Goal: Task Accomplishment & Management: Use online tool/utility

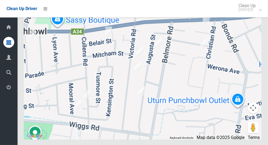
scroll to position [3109, 0]
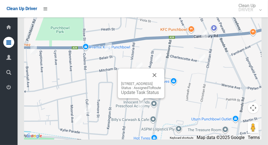
click at [161, 82] on button "Close" at bounding box center [154, 75] width 13 height 13
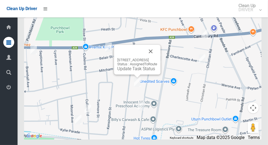
click at [157, 58] on button "Close" at bounding box center [150, 51] width 13 height 13
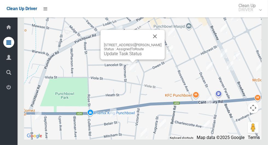
click at [162, 43] on button "Close" at bounding box center [155, 36] width 13 height 13
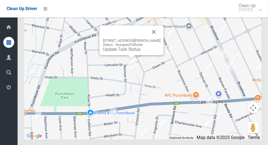
click at [158, 39] on button "Close" at bounding box center [154, 31] width 13 height 13
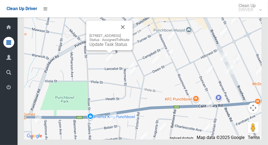
click at [129, 34] on button "Close" at bounding box center [122, 27] width 13 height 13
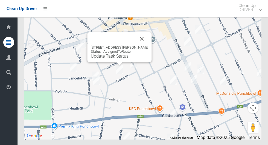
click at [147, 45] on button "Close" at bounding box center [141, 38] width 13 height 13
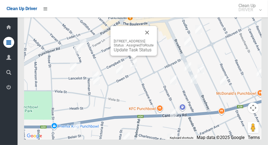
click at [154, 39] on button "Close" at bounding box center [147, 32] width 13 height 13
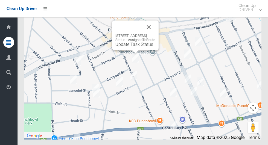
click at [155, 34] on button "Close" at bounding box center [148, 27] width 13 height 13
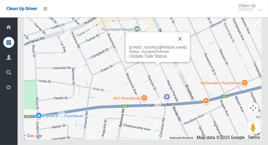
click at [185, 45] on button "Close" at bounding box center [180, 38] width 13 height 13
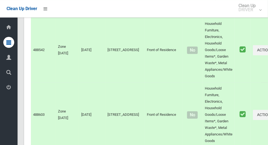
scroll to position [0, 0]
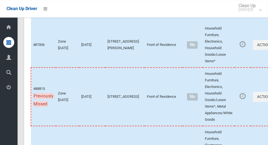
scroll to position [3109, 0]
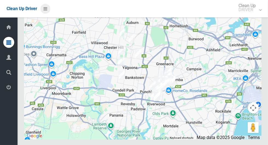
click at [44, 7] on icon at bounding box center [46, 8] width 4 height 9
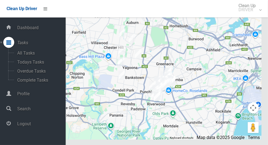
click at [21, 127] on span "Logout" at bounding box center [41, 124] width 50 height 5
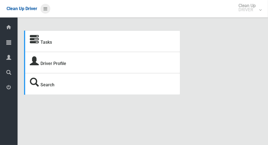
click at [45, 10] on icon at bounding box center [46, 8] width 4 height 9
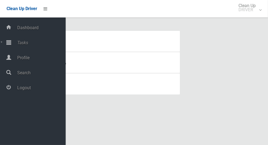
click at [10, 41] on icon at bounding box center [8, 42] width 5 height 11
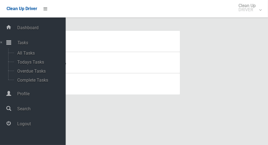
click at [17, 44] on span "Tasks" at bounding box center [41, 42] width 50 height 5
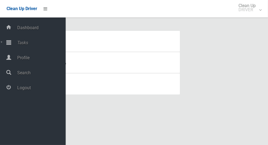
click at [21, 44] on span "Tasks" at bounding box center [41, 42] width 50 height 5
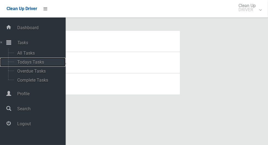
click at [21, 65] on span "Todays Tasks" at bounding box center [38, 62] width 45 height 5
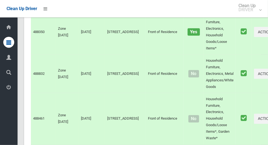
scroll to position [2937, 0]
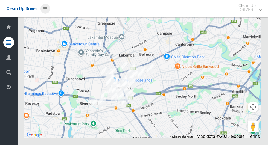
click at [44, 8] on icon at bounding box center [46, 8] width 4 height 9
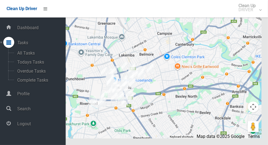
click at [11, 129] on icon at bounding box center [8, 123] width 5 height 11
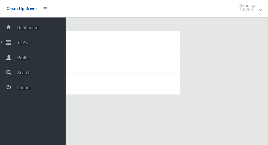
click at [11, 44] on div at bounding box center [8, 42] width 11 height 11
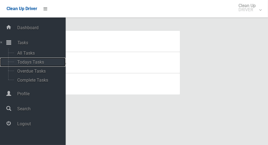
click at [18, 65] on span "Todays Tasks" at bounding box center [38, 62] width 45 height 5
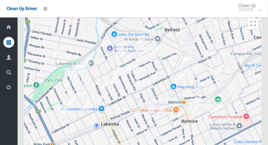
scroll to position [2812, 0]
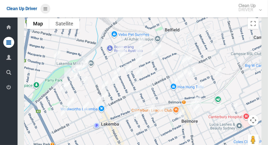
click at [44, 9] on icon at bounding box center [46, 8] width 4 height 9
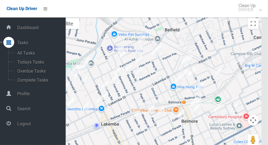
click at [22, 123] on span "Logout" at bounding box center [41, 124] width 50 height 5
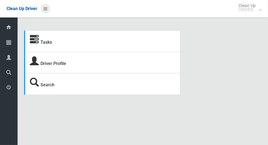
click at [44, 10] on icon at bounding box center [46, 8] width 4 height 9
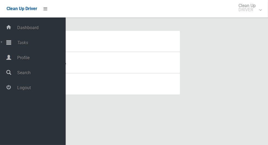
click at [19, 88] on span "Logout" at bounding box center [41, 87] width 50 height 5
click at [11, 41] on icon at bounding box center [8, 42] width 5 height 11
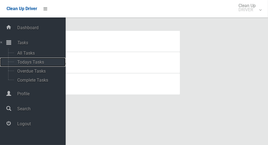
click at [20, 65] on span "Todays Tasks" at bounding box center [38, 62] width 45 height 5
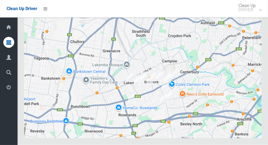
scroll to position [2706, 0]
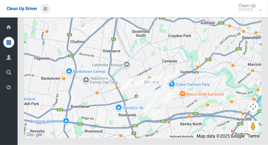
click at [47, 11] on icon at bounding box center [46, 8] width 4 height 9
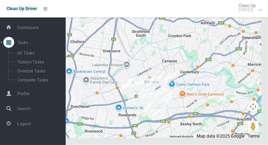
click at [21, 126] on span "Logout" at bounding box center [41, 124] width 50 height 5
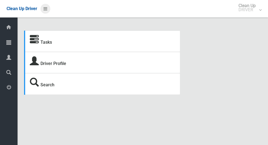
click at [44, 10] on icon at bounding box center [46, 8] width 4 height 9
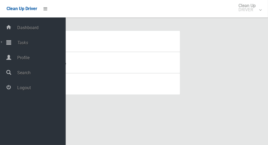
click at [11, 41] on div at bounding box center [8, 42] width 11 height 11
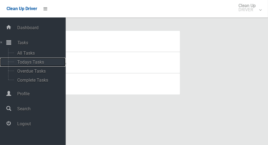
click at [19, 63] on span "Todays Tasks" at bounding box center [38, 62] width 45 height 5
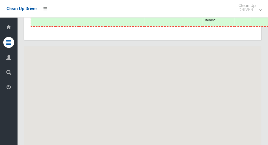
scroll to position [3109, 0]
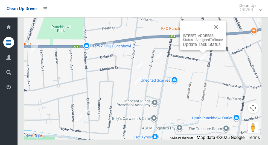
click at [187, 50] on div "2B Charlescotte Avenue, PUNCHBOWL NSW 2196 Status : AssignedToRoute Update Task…" at bounding box center [203, 36] width 47 height 30
click at [186, 47] on link "Update Task Status" at bounding box center [202, 44] width 38 height 5
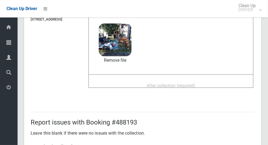
scroll to position [59, 0]
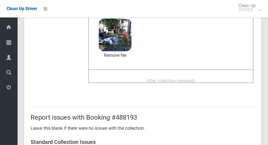
click at [180, 78] on span "After collection (required)" at bounding box center [171, 80] width 49 height 5
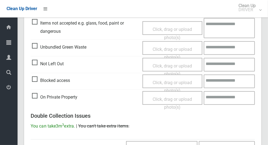
scroll to position [448, 0]
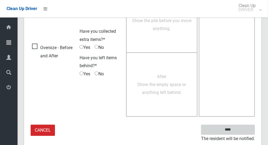
click at [238, 133] on input "****" at bounding box center [228, 130] width 54 height 10
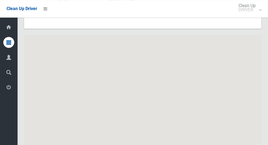
scroll to position [3109, 0]
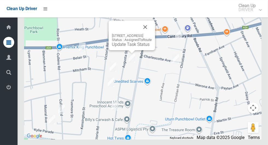
click at [122, 50] on div "[STREET_ADDRESS] Status : AssignedToRoute Update Task Status" at bounding box center [132, 36] width 47 height 30
click at [125, 47] on link "Update Task Status" at bounding box center [131, 44] width 38 height 5
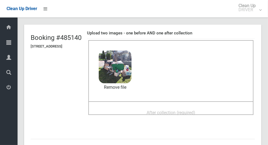
scroll to position [27, 0]
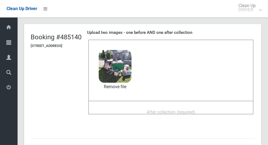
click at [158, 110] on span "After collection (required)" at bounding box center [171, 112] width 49 height 5
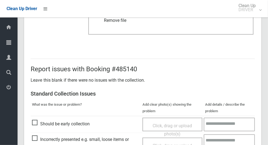
scroll to position [448, 0]
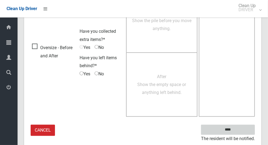
click at [239, 129] on input "****" at bounding box center [228, 130] width 54 height 10
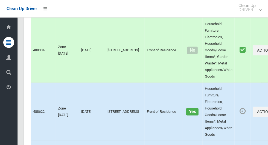
scroll to position [3109, 0]
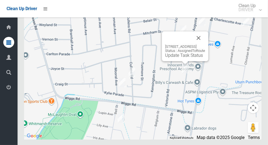
click at [205, 45] on button "Close" at bounding box center [198, 37] width 13 height 13
click at [172, 58] on link "Update Task Status" at bounding box center [184, 55] width 38 height 5
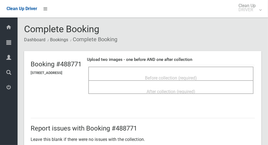
click at [159, 76] on span "Before collection (required)" at bounding box center [171, 78] width 52 height 5
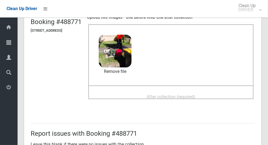
scroll to position [53, 0]
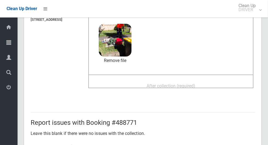
click at [174, 83] on span "After collection (required)" at bounding box center [171, 85] width 49 height 5
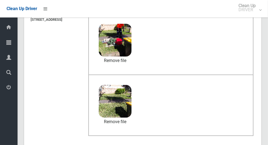
scroll to position [448, 0]
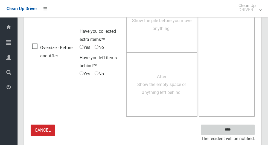
click at [238, 128] on input "****" at bounding box center [228, 130] width 54 height 10
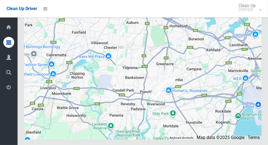
scroll to position [3109, 0]
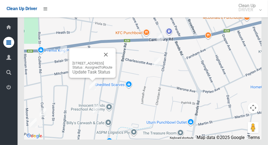
click at [83, 75] on div "130 Victoria Road, PUNCHBOWL NSW 2196 Status : AssignedToRoute Update Task Stat…" at bounding box center [93, 67] width 40 height 13
click at [83, 75] on link "Update Task Status" at bounding box center [92, 72] width 38 height 5
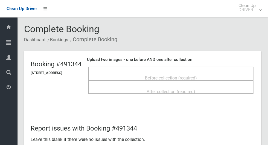
click at [158, 76] on span "Before collection (required)" at bounding box center [171, 78] width 52 height 5
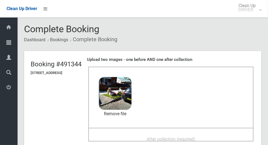
scroll to position [47, 0]
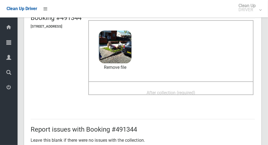
click at [161, 93] on span "After collection (required)" at bounding box center [171, 92] width 49 height 5
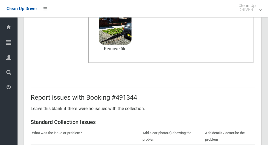
scroll to position [283, 0]
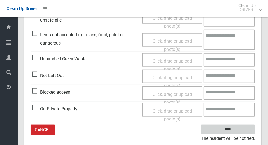
click at [230, 128] on input "****" at bounding box center [228, 130] width 54 height 10
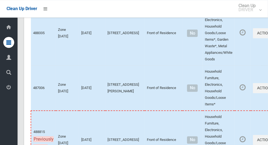
scroll to position [3109, 0]
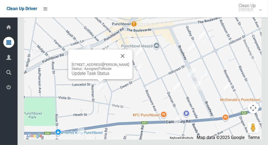
click at [129, 63] on button "Close" at bounding box center [122, 56] width 13 height 13
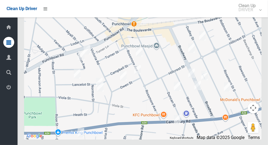
click at [99, 86] on div at bounding box center [143, 71] width 238 height 137
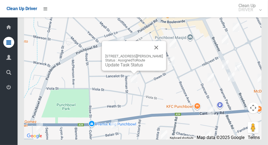
click at [162, 54] on button "Close" at bounding box center [156, 47] width 13 height 13
click at [163, 54] on button "Close" at bounding box center [156, 47] width 13 height 13
click at [161, 54] on button "Close" at bounding box center [156, 47] width 13 height 13
click at [128, 68] on div "8b Norman Street, PUNCHBOWL NSW 2196 Status : AssignedToRoute Update Task Status" at bounding box center [134, 60] width 58 height 13
click at [127, 68] on link "Update Task Status" at bounding box center [124, 64] width 38 height 5
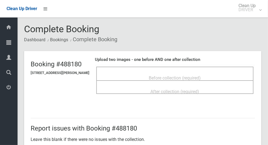
click at [147, 76] on div "Before collection (required)" at bounding box center [174, 78] width 145 height 10
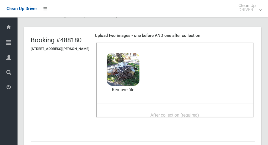
scroll to position [26, 0]
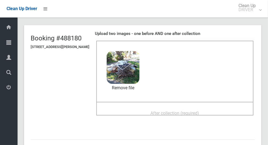
click at [163, 111] on span "After collection (required)" at bounding box center [175, 113] width 49 height 5
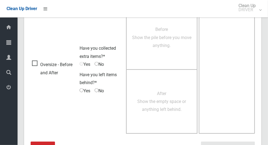
scroll to position [448, 0]
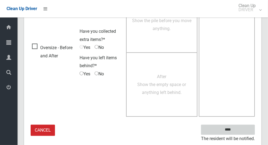
click at [239, 129] on input "****" at bounding box center [228, 130] width 54 height 10
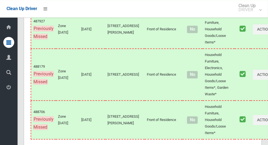
scroll to position [3095, 0]
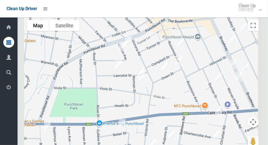
click at [142, 77] on div at bounding box center [143, 85] width 238 height 137
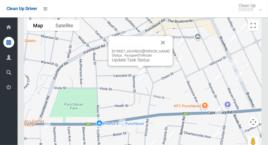
click at [136, 63] on link "Update Task Status" at bounding box center [131, 59] width 38 height 5
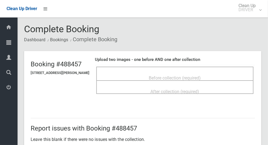
click at [145, 75] on div "Before collection (required)" at bounding box center [174, 78] width 145 height 10
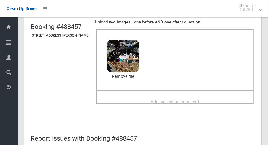
scroll to position [42, 0]
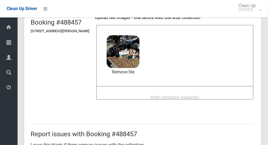
click at [164, 95] on span "After collection (required)" at bounding box center [175, 97] width 49 height 5
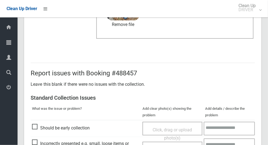
scroll to position [448, 0]
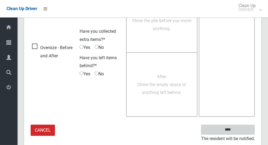
click at [229, 126] on input "****" at bounding box center [228, 130] width 54 height 10
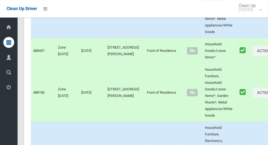
scroll to position [3109, 0]
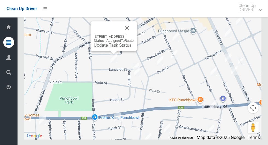
click at [102, 48] on link "Update Task Status" at bounding box center [113, 45] width 38 height 5
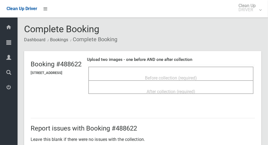
click at [160, 76] on span "Before collection (required)" at bounding box center [171, 78] width 52 height 5
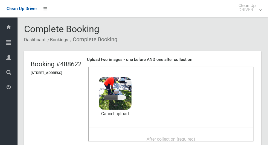
scroll to position [29, 0]
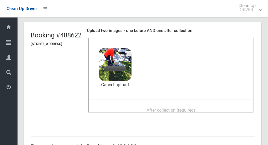
click at [178, 108] on span "After collection (required)" at bounding box center [171, 110] width 49 height 5
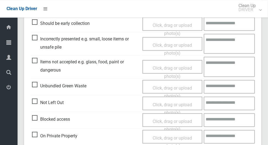
scroll to position [448, 0]
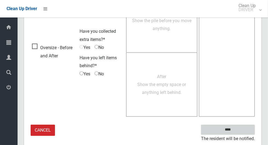
click at [239, 127] on input "****" at bounding box center [228, 130] width 54 height 10
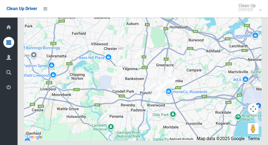
scroll to position [3109, 0]
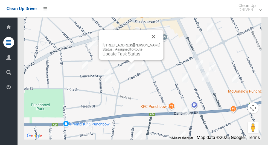
click at [126, 57] on link "Update Task Status" at bounding box center [122, 53] width 38 height 5
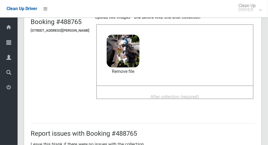
scroll to position [43, 0]
click at [158, 98] on span "After collection (required)" at bounding box center [175, 96] width 49 height 5
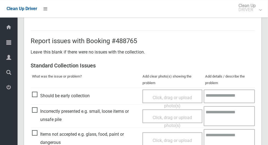
scroll to position [448, 0]
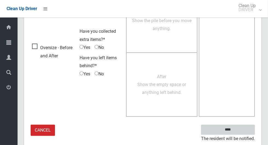
click at [238, 132] on input "****" at bounding box center [228, 130] width 54 height 10
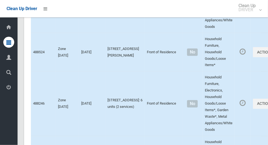
scroll to position [3109, 0]
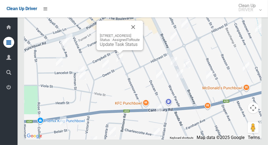
click at [140, 34] on button "Close" at bounding box center [133, 27] width 13 height 13
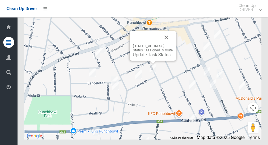
click at [144, 57] on link "Update Task Status" at bounding box center [152, 54] width 38 height 5
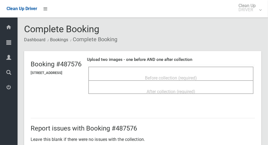
click at [163, 76] on span "Before collection (required)" at bounding box center [171, 78] width 52 height 5
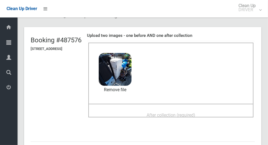
scroll to position [25, 0]
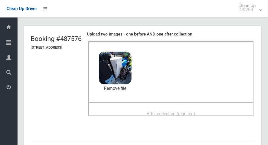
click at [182, 111] on span "After collection (required)" at bounding box center [171, 113] width 49 height 5
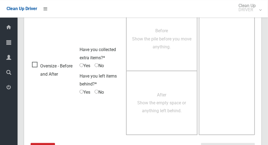
scroll to position [448, 0]
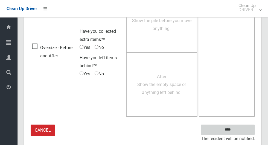
click at [238, 129] on input "****" at bounding box center [228, 130] width 54 height 10
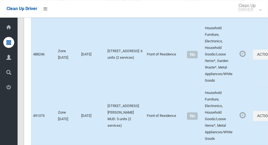
scroll to position [3109, 0]
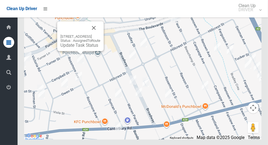
click at [100, 34] on button "Close" at bounding box center [93, 27] width 13 height 13
click at [74, 48] on link "Update Task Status" at bounding box center [79, 45] width 38 height 5
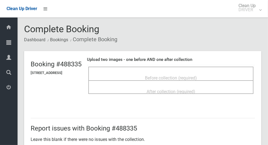
click at [158, 73] on div "Before collection (required)" at bounding box center [170, 78] width 153 height 10
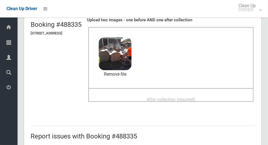
scroll to position [57, 0]
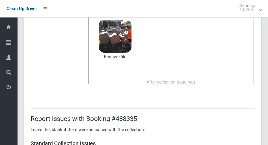
click at [168, 80] on span "After collection (required)" at bounding box center [171, 82] width 49 height 5
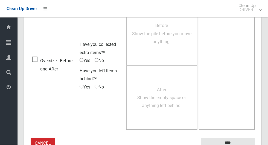
scroll to position [448, 0]
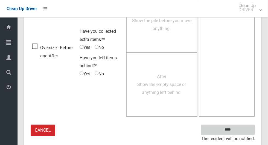
click at [238, 133] on input "****" at bounding box center [228, 130] width 54 height 10
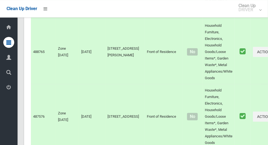
scroll to position [3109, 0]
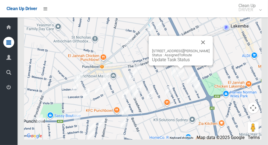
click at [210, 49] on button "Close" at bounding box center [203, 42] width 13 height 13
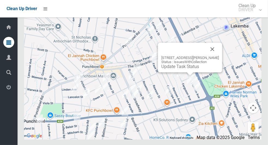
click at [206, 56] on div at bounding box center [183, 49] width 45 height 13
click at [217, 56] on button "Close" at bounding box center [212, 49] width 13 height 13
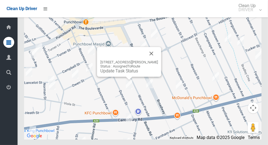
click at [122, 77] on div "18 Duncan Street, PUNCHBOWL NSW 2196 Status : AssignedToRoute Update Task Status" at bounding box center [129, 62] width 64 height 30
click at [119, 77] on div "18 Duncan Street, PUNCHBOWL NSW 2196 Status : AssignedToRoute Update Task Status" at bounding box center [129, 62] width 64 height 30
click at [118, 74] on link "Update Task Status" at bounding box center [119, 70] width 38 height 5
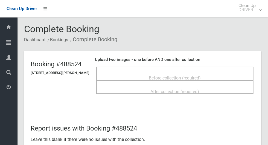
click at [168, 73] on div "Before collection (required)" at bounding box center [174, 78] width 145 height 10
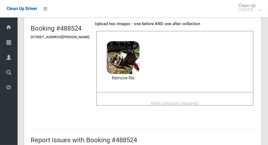
scroll to position [45, 0]
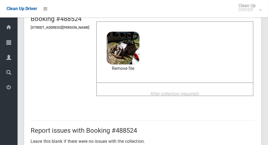
click at [163, 91] on span "After collection (required)" at bounding box center [175, 93] width 49 height 5
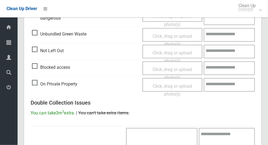
scroll to position [448, 0]
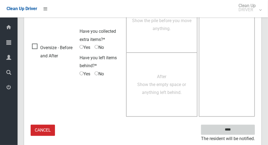
click at [238, 130] on input "****" at bounding box center [228, 130] width 54 height 10
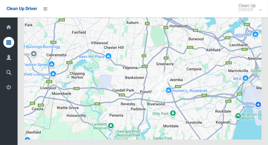
scroll to position [3109, 0]
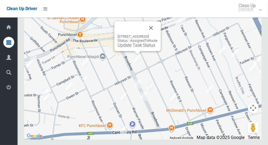
click at [129, 48] on link "Update Task Status" at bounding box center [137, 45] width 38 height 5
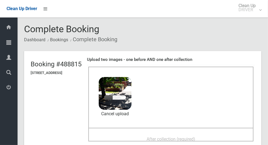
scroll to position [34, 0]
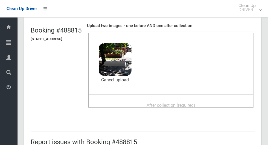
click at [142, 100] on div "After collection (required)" at bounding box center [170, 105] width 153 height 10
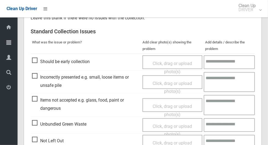
scroll to position [448, 0]
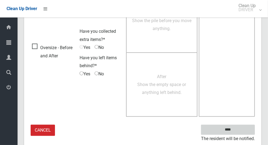
click at [238, 126] on input "****" at bounding box center [228, 130] width 54 height 10
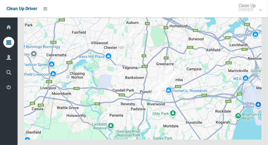
scroll to position [3109, 0]
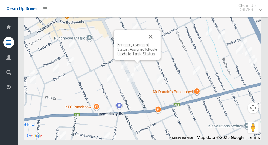
click at [135, 57] on link "Update Task Status" at bounding box center [136, 53] width 38 height 5
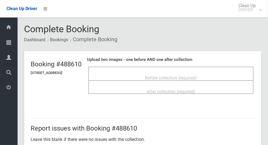
click at [142, 73] on div "Before collection (required)" at bounding box center [170, 78] width 153 height 10
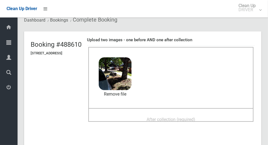
scroll to position [22, 0]
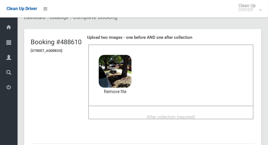
click at [177, 115] on span "After collection (required)" at bounding box center [171, 117] width 49 height 5
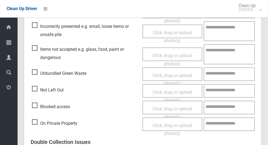
scroll to position [448, 0]
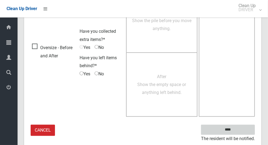
click at [231, 128] on input "****" at bounding box center [228, 130] width 54 height 10
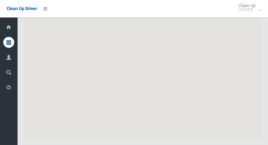
scroll to position [3109, 0]
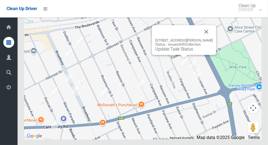
click at [213, 38] on button "Close" at bounding box center [206, 31] width 13 height 13
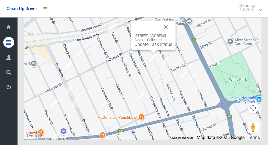
click at [172, 34] on button "Close" at bounding box center [165, 27] width 13 height 13
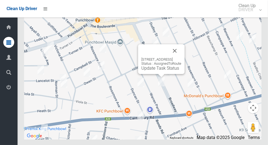
click at [181, 57] on button "Close" at bounding box center [174, 50] width 13 height 13
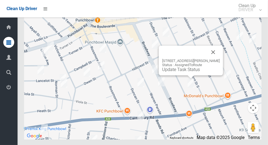
click at [220, 59] on button "Close" at bounding box center [213, 52] width 13 height 13
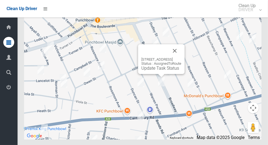
click at [159, 71] on link "Update Task Status" at bounding box center [161, 68] width 38 height 5
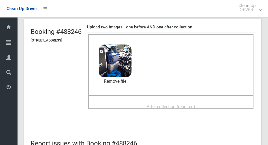
scroll to position [34, 0]
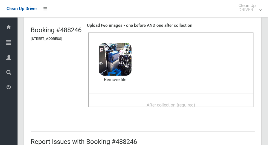
click at [169, 103] on span "After collection (required)" at bounding box center [171, 105] width 49 height 5
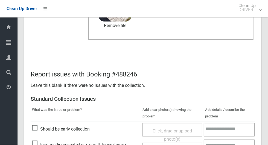
scroll to position [283, 0]
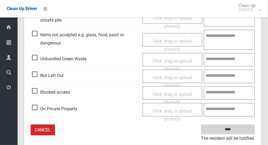
click at [242, 126] on input "****" at bounding box center [228, 130] width 54 height 10
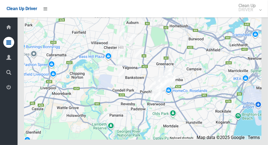
scroll to position [3109, 0]
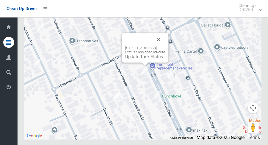
click at [145, 59] on div "[STREET_ADDRESS] Status : AssignedToRoute Update Task Status" at bounding box center [145, 52] width 40 height 13
click at [139, 63] on div "49 Broadway, PUNCHBOWL NSW 2196 Status : AssignedToRoute Update Task Status" at bounding box center [145, 48] width 47 height 30
click at [141, 59] on link "Update Task Status" at bounding box center [144, 56] width 38 height 5
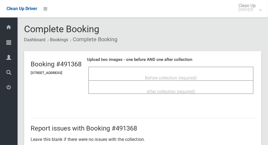
click at [150, 76] on span "Before collection (required)" at bounding box center [171, 78] width 52 height 5
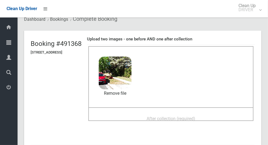
scroll to position [22, 0]
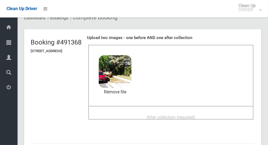
click at [154, 118] on span "After collection (required)" at bounding box center [171, 117] width 49 height 5
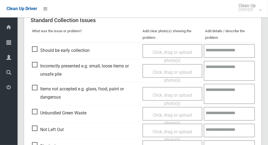
scroll to position [283, 0]
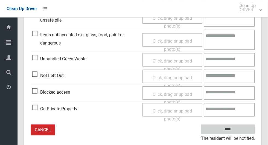
click at [235, 128] on input "****" at bounding box center [228, 130] width 54 height 10
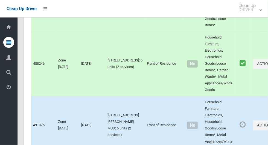
scroll to position [3109, 0]
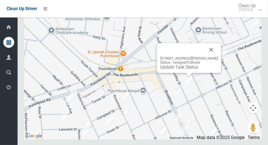
click at [175, 73] on div "42 Dudley Street, PUNCHBOWL NSW 2196 Status : AssignedToRoute Update Task Status" at bounding box center [189, 58] width 64 height 30
click at [180, 73] on div "42 Dudley Street, PUNCHBOWL NSW 2196 Status : AssignedToRoute Update Task Status" at bounding box center [189, 58] width 64 height 30
click at [182, 70] on link "Update Task Status" at bounding box center [179, 67] width 38 height 5
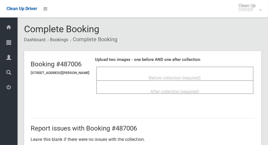
click at [167, 76] on span "Before collection (required)" at bounding box center [175, 78] width 52 height 5
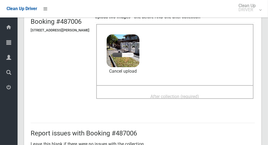
scroll to position [44, 0]
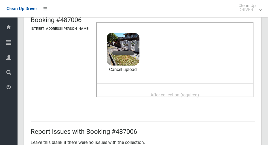
click at [169, 93] on span "After collection (required)" at bounding box center [175, 95] width 49 height 5
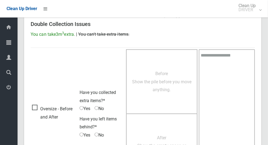
scroll to position [448, 0]
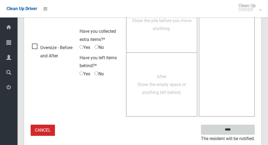
click at [241, 129] on input "****" at bounding box center [228, 130] width 54 height 10
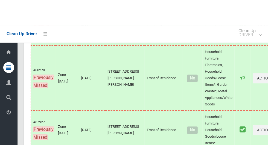
scroll to position [3109, 0]
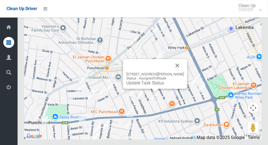
click at [184, 72] on button "Close" at bounding box center [177, 65] width 13 height 13
click at [145, 89] on div "106 Dudley Street, PUNCHBOWL NSW 2196 Status : AssignedToRoute Update Task Stat…" at bounding box center [155, 74] width 64 height 30
click at [141, 89] on div "106 Dudley Street, PUNCHBOWL NSW 2196 Status : AssignedToRoute Update Task Stat…" at bounding box center [155, 74] width 64 height 30
click at [152, 86] on link "Update Task Status" at bounding box center [145, 82] width 38 height 5
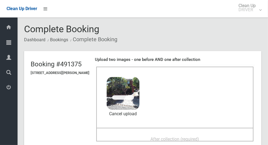
scroll to position [42, 0]
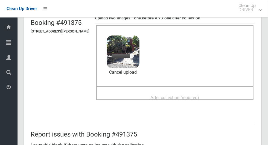
click at [155, 95] on span "After collection (required)" at bounding box center [175, 97] width 49 height 5
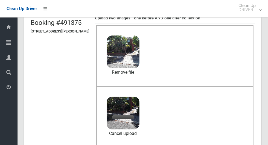
click at [262, 38] on header "Booking #491375 106 Dudley Street, PUNCHBOWL NSW 2196 Upload two images - one b…" at bounding box center [143, 85] width 238 height 150
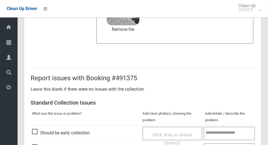
scroll to position [283, 0]
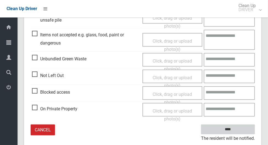
click at [242, 129] on input "****" at bounding box center [228, 130] width 54 height 10
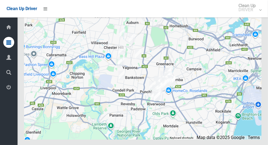
scroll to position [3109, 0]
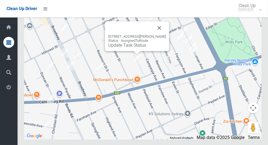
click at [165, 34] on button "Close" at bounding box center [159, 27] width 13 height 13
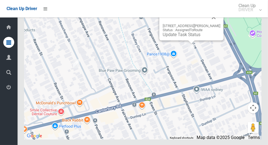
click at [221, 24] on button "Close" at bounding box center [213, 17] width 13 height 13
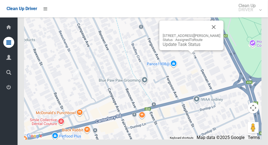
click at [221, 34] on button "Close" at bounding box center [213, 27] width 13 height 13
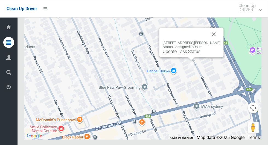
click at [221, 41] on button "Close" at bounding box center [213, 34] width 13 height 13
click at [184, 54] on link "Update Task Status" at bounding box center [182, 51] width 38 height 5
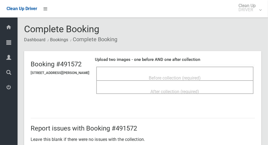
click at [163, 76] on span "Before collection (required)" at bounding box center [175, 78] width 52 height 5
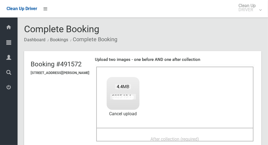
scroll to position [41, 0]
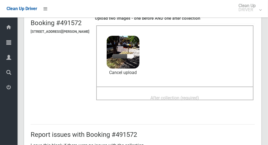
click at [175, 97] on span "After collection (required)" at bounding box center [175, 98] width 49 height 5
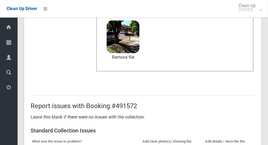
scroll to position [283, 0]
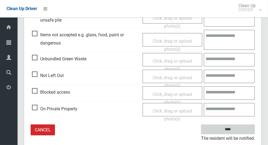
click at [238, 127] on input "****" at bounding box center [228, 130] width 54 height 10
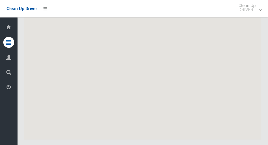
scroll to position [3109, 0]
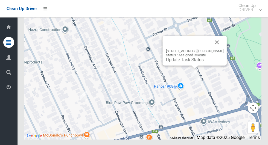
click at [184, 62] on link "Update Task Status" at bounding box center [185, 59] width 38 height 5
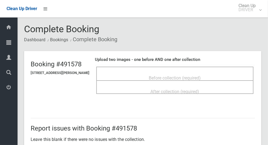
click at [150, 68] on div "Before collection (required)" at bounding box center [174, 74] width 157 height 14
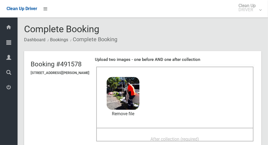
scroll to position [46, 0]
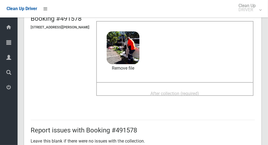
click at [176, 91] on span "After collection (required)" at bounding box center [175, 93] width 49 height 5
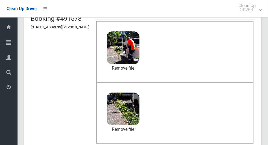
scroll to position [283, 0]
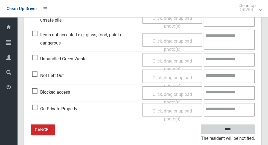
click at [238, 133] on input "****" at bounding box center [228, 130] width 54 height 10
